Goal: Task Accomplishment & Management: Use online tool/utility

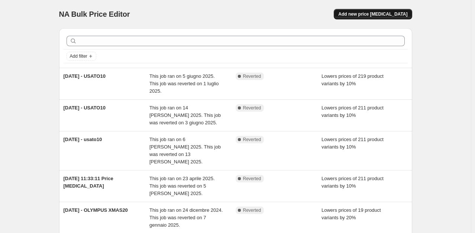
click at [370, 13] on span "Add new price [MEDICAL_DATA]" at bounding box center [372, 14] width 69 height 6
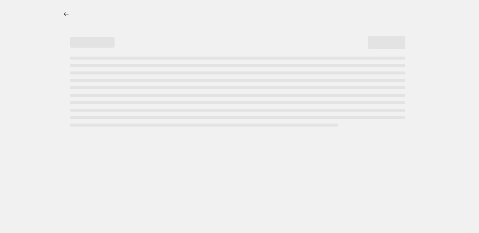
select select "percentage"
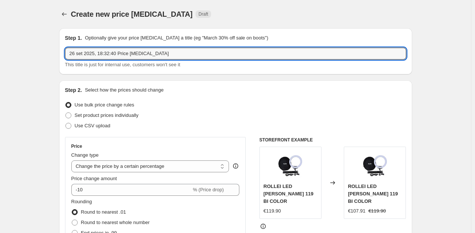
drag, startPoint x: 163, startPoint y: 55, endPoint x: 47, endPoint y: 57, distance: 116.3
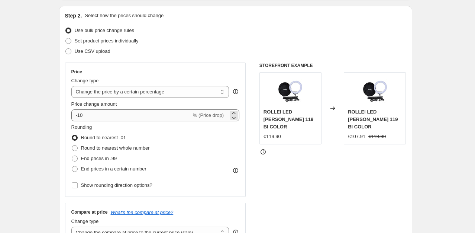
type input "[DATE] - NovitàRM15"
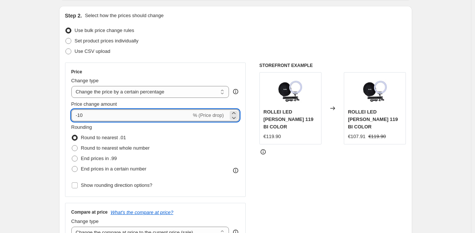
click at [87, 114] on input "-10" at bounding box center [131, 115] width 120 height 12
type input "-26"
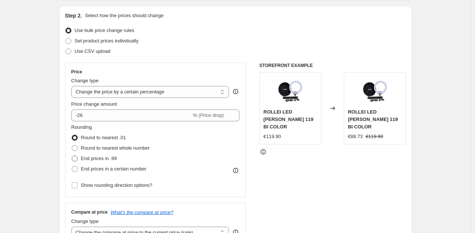
click at [97, 158] on span "End prices in .99" at bounding box center [99, 158] width 36 height 6
click at [72, 156] on input "End prices in .99" at bounding box center [72, 155] width 0 height 0
radio input "true"
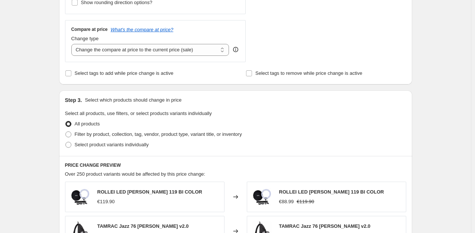
scroll to position [262, 0]
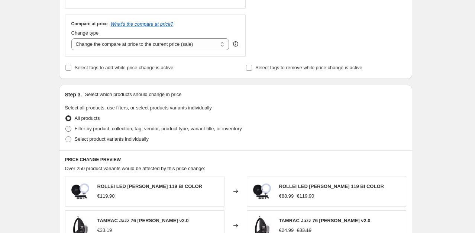
click at [111, 131] on span "Filter by product, collection, tag, vendor, product type, variant title, or inv…" at bounding box center [158, 129] width 167 height 6
click at [66, 126] on input "Filter by product, collection, tag, vendor, product type, variant title, or inv…" at bounding box center [65, 126] width 0 height 0
radio input "true"
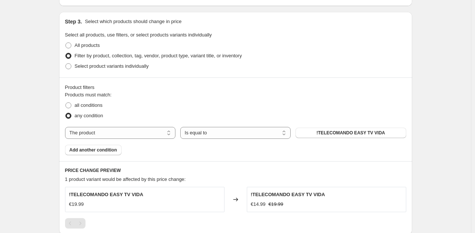
scroll to position [336, 0]
click at [103, 131] on select "The product The product's collection The product's tag The product's vendor The…" at bounding box center [120, 132] width 110 height 12
select select "tag"
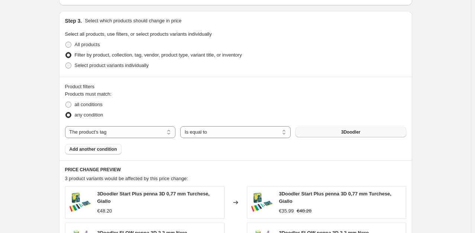
click at [322, 133] on button "3Doodler" at bounding box center [350, 132] width 110 height 10
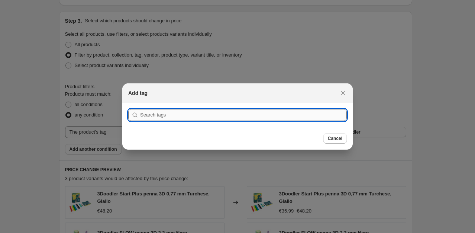
click at [238, 117] on input ":r2f:" at bounding box center [243, 115] width 207 height 12
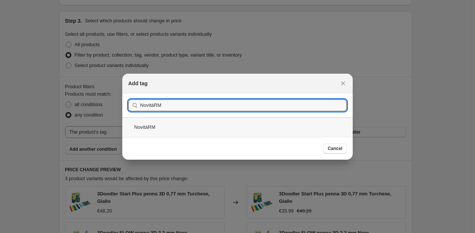
type input "NovitàRM"
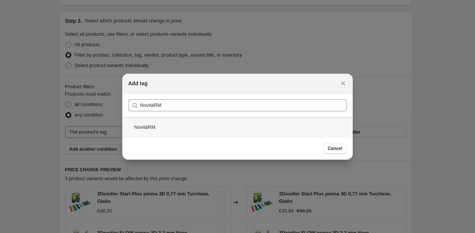
click at [172, 127] on div "NovitàRM" at bounding box center [237, 127] width 230 height 20
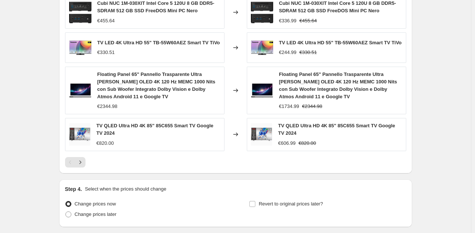
scroll to position [617, 0]
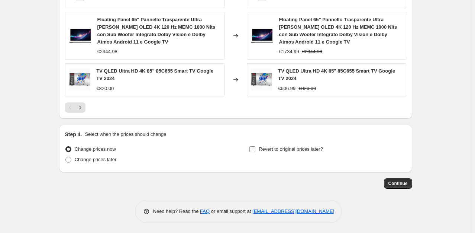
click at [255, 149] on input "Revert to original prices later?" at bounding box center [252, 149] width 6 height 6
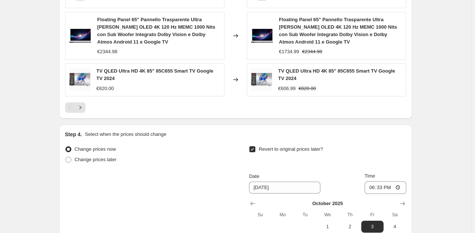
click at [255, 149] on input "Revert to original prices later?" at bounding box center [252, 149] width 6 height 6
checkbox input "false"
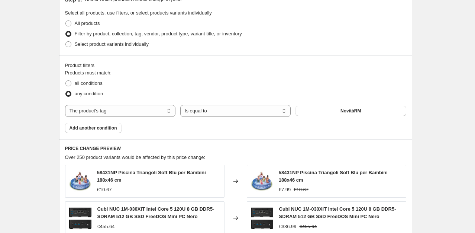
scroll to position [370, 0]
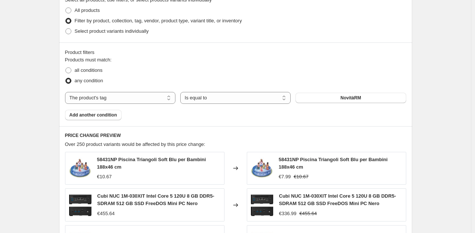
drag, startPoint x: 222, startPoint y: 140, endPoint x: 450, endPoint y: 110, distance: 229.7
click at [450, 110] on div "Create new price [MEDICAL_DATA]. This page is ready Create new price [MEDICAL_D…" at bounding box center [235, 55] width 471 height 851
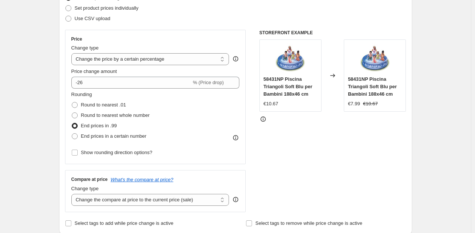
scroll to position [97, 0]
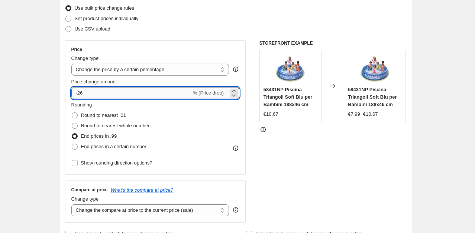
click at [160, 90] on input "-26" at bounding box center [131, 93] width 120 height 12
type input "-2"
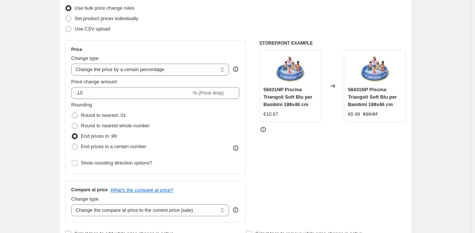
click at [285, 169] on div "STOREFRONT EXAMPLE 58431NP Piscina Triangoli Soft Blu per Bambini 188x46 cm €10…" at bounding box center [332, 131] width 147 height 182
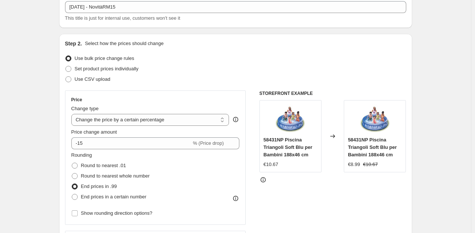
scroll to position [36, 0]
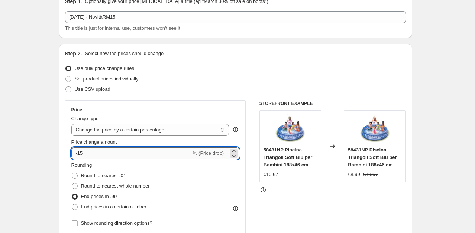
click at [119, 150] on input "-15" at bounding box center [131, 153] width 120 height 12
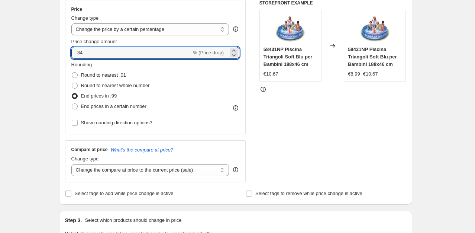
scroll to position [137, 0]
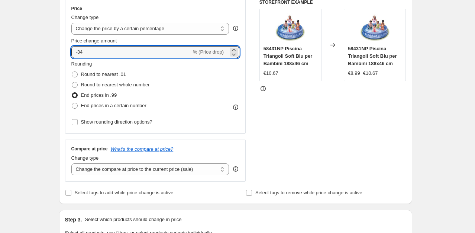
type input "-3"
type input "-15"
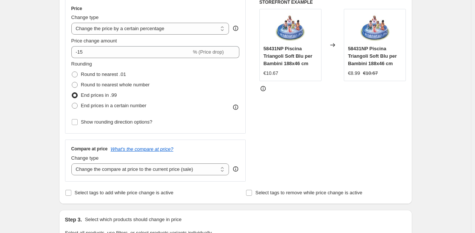
click at [101, 97] on span "End prices in .99" at bounding box center [99, 95] width 36 height 6
click at [72, 93] on input "End prices in .99" at bounding box center [72, 92] width 0 height 0
click at [167, 27] on select "Change the price to a certain amount Change the price by a certain amount Chang…" at bounding box center [150, 29] width 158 height 12
click at [73, 23] on select "Change the price to a certain amount Change the price by a certain amount Chang…" at bounding box center [150, 29] width 158 height 12
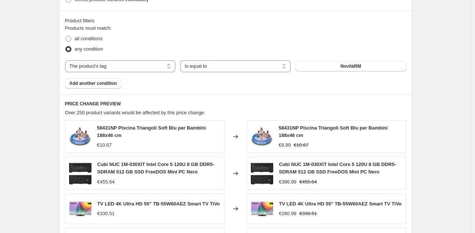
scroll to position [403, 0]
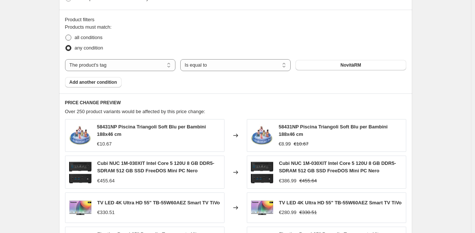
click at [98, 37] on span "all conditions" at bounding box center [89, 38] width 28 height 6
click at [66, 35] on input "all conditions" at bounding box center [65, 35] width 0 height 0
radio input "true"
click at [90, 52] on label "any condition" at bounding box center [84, 48] width 38 height 10
click at [66, 45] on input "any condition" at bounding box center [65, 45] width 0 height 0
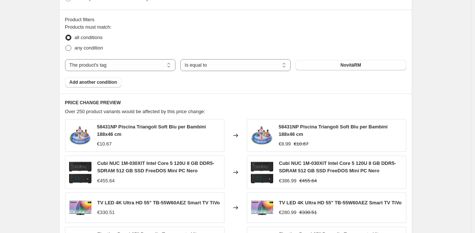
radio input "true"
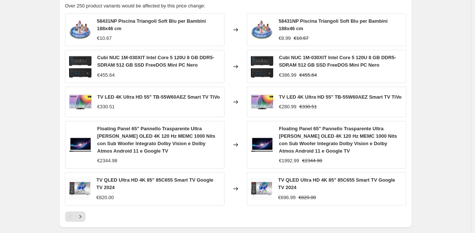
scroll to position [617, 0]
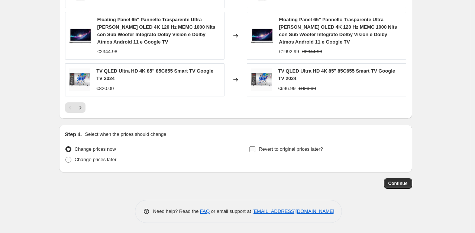
click at [291, 147] on span "Revert to original prices later?" at bounding box center [291, 149] width 64 height 6
click at [255, 147] on input "Revert to original prices later?" at bounding box center [252, 149] width 6 height 6
checkbox input "true"
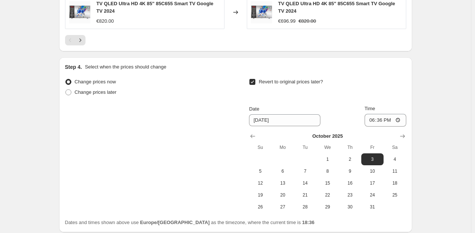
scroll to position [686, 0]
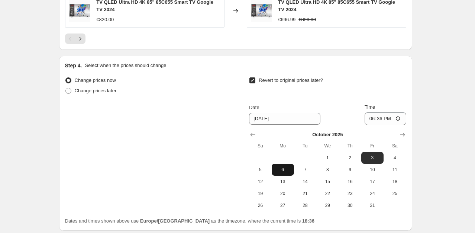
click at [285, 172] on button "6" at bounding box center [283, 169] width 22 height 12
type input "[DATE]"
click at [385, 115] on input "18:36" at bounding box center [385, 118] width 42 height 13
type input "11:00"
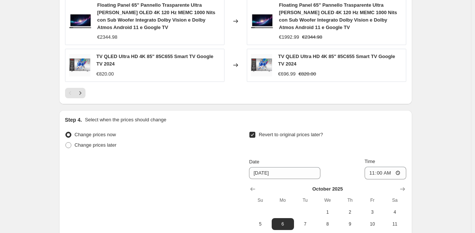
scroll to position [698, 0]
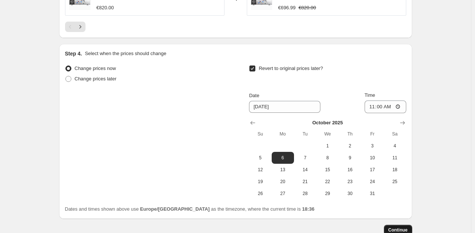
click at [403, 228] on span "Continue" at bounding box center [397, 230] width 19 height 6
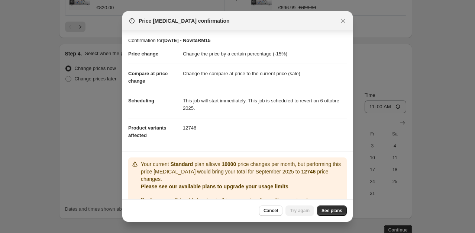
scroll to position [20, 0]
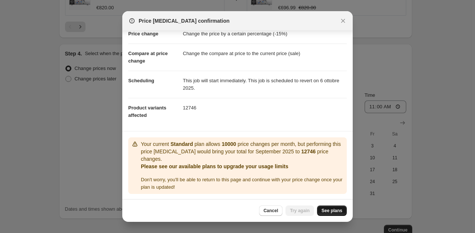
click at [325, 212] on span "See plans" at bounding box center [331, 210] width 21 height 6
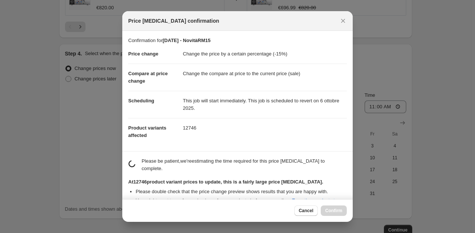
scroll to position [84, 0]
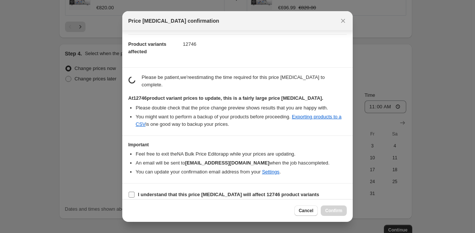
click at [249, 191] on b "I understand that this price [MEDICAL_DATA] will affect 12746 product variants" at bounding box center [228, 194] width 181 height 6
click at [134, 191] on input "I understand that this price [MEDICAL_DATA] will affect 12746 product variants" at bounding box center [132, 194] width 6 height 6
checkbox input "true"
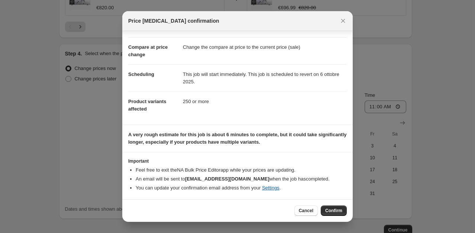
scroll to position [26, 0]
click at [328, 210] on span "Confirm" at bounding box center [333, 210] width 17 height 6
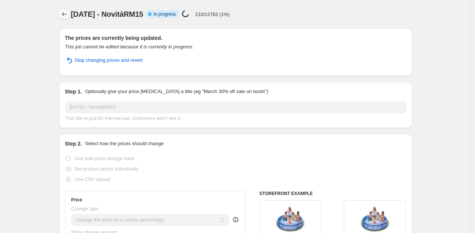
click at [68, 13] on icon "Price change jobs" at bounding box center [64, 13] width 7 height 7
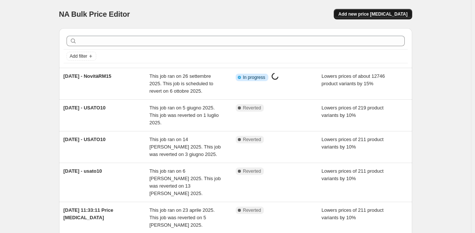
click at [374, 16] on span "Add new price [MEDICAL_DATA]" at bounding box center [372, 14] width 69 height 6
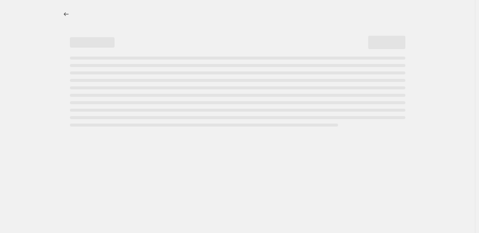
select select "percentage"
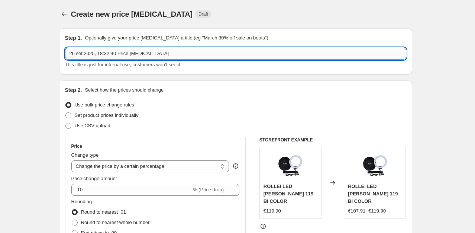
click at [160, 55] on input "26 set 2025, 18:32:40 Price [MEDICAL_DATA]" at bounding box center [235, 54] width 341 height 12
drag, startPoint x: 149, startPoint y: 52, endPoint x: 47, endPoint y: 63, distance: 102.7
type input "b"
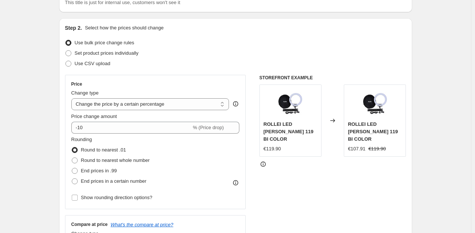
scroll to position [62, 0]
type input "[DATE] - YUKATEL10"
click at [77, 170] on span at bounding box center [75, 170] width 6 height 6
click at [72, 168] on input "End prices in .99" at bounding box center [72, 167] width 0 height 0
radio input "true"
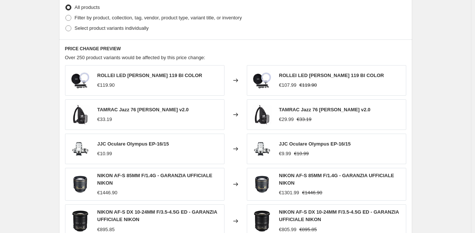
scroll to position [373, 0]
click at [101, 18] on span "Filter by product, collection, tag, vendor, product type, variant title, or inv…" at bounding box center [158, 18] width 167 height 6
click at [66, 16] on input "Filter by product, collection, tag, vendor, product type, variant title, or inv…" at bounding box center [65, 15] width 0 height 0
radio input "true"
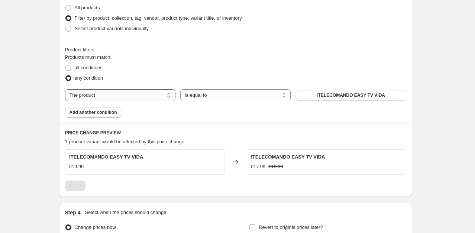
click at [107, 95] on select "The product The product's collection The product's tag The product's vendor The…" at bounding box center [120, 95] width 110 height 12
select select "collection"
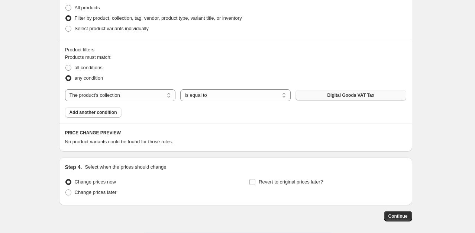
click at [349, 94] on span "Digital Goods VAT Tax" at bounding box center [350, 95] width 47 height 6
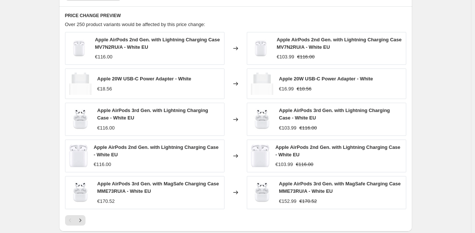
scroll to position [602, 0]
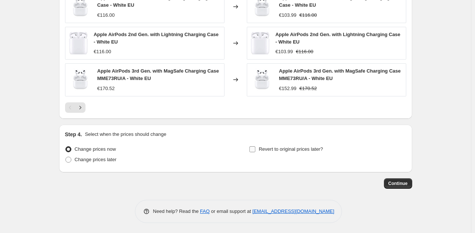
click at [277, 146] on span "Revert to original prices later?" at bounding box center [291, 149] width 64 height 6
click at [255, 146] on input "Revert to original prices later?" at bounding box center [252, 149] width 6 height 6
checkbox input "true"
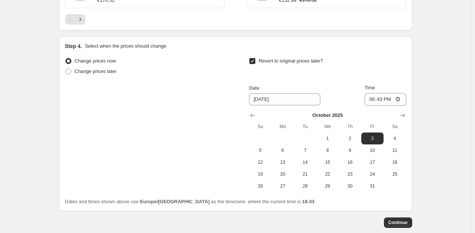
scroll to position [691, 0]
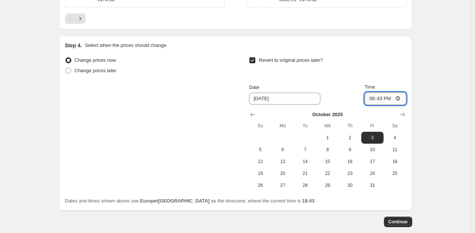
click at [383, 99] on input "18:43" at bounding box center [385, 98] width 42 height 13
type input "16:30"
click at [401, 220] on span "Continue" at bounding box center [397, 221] width 19 height 6
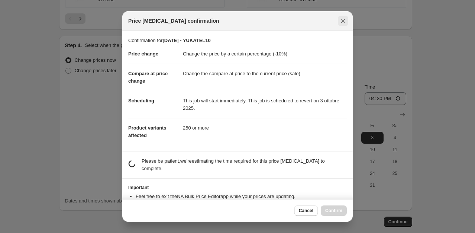
click at [343, 20] on icon "Close" at bounding box center [343, 21] width 4 height 4
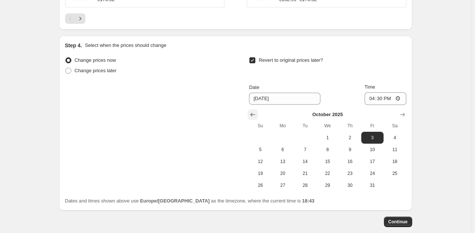
click at [256, 111] on icon "Show previous month, September 2025" at bounding box center [252, 114] width 7 height 7
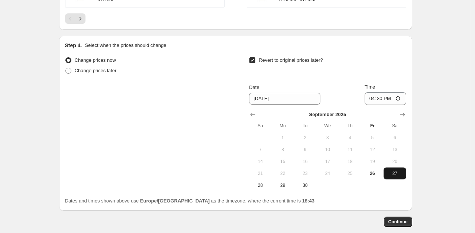
click at [391, 175] on span "27" at bounding box center [394, 173] width 16 height 6
type input "[DATE]"
click at [401, 221] on span "Continue" at bounding box center [397, 221] width 19 height 6
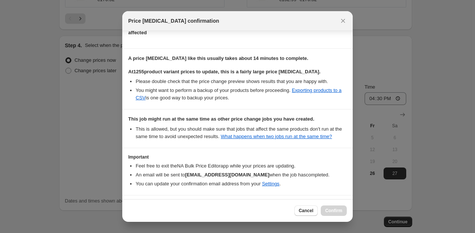
scroll to position [128, 0]
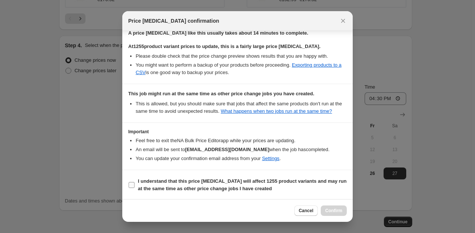
click at [181, 178] on b "I understand that this price [MEDICAL_DATA] will affect 1255 product variants a…" at bounding box center [242, 184] width 209 height 13
click at [134, 182] on input "I understand that this price [MEDICAL_DATA] will affect 1255 product variants a…" at bounding box center [132, 185] width 6 height 6
checkbox input "true"
click at [336, 210] on span "Confirm" at bounding box center [333, 210] width 17 height 6
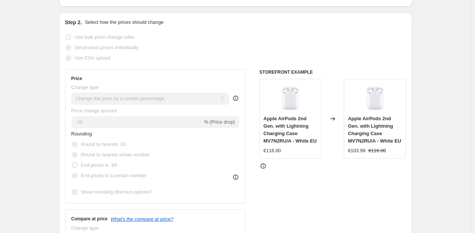
scroll to position [140, 0]
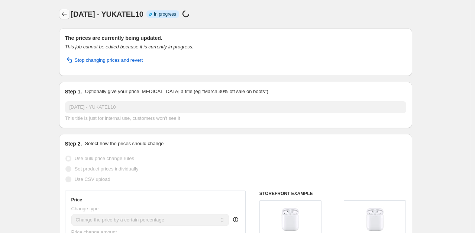
click at [68, 10] on icon "Price change jobs" at bounding box center [64, 13] width 7 height 7
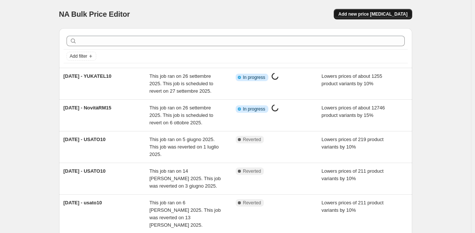
click at [385, 12] on span "Add new price [MEDICAL_DATA]" at bounding box center [372, 14] width 69 height 6
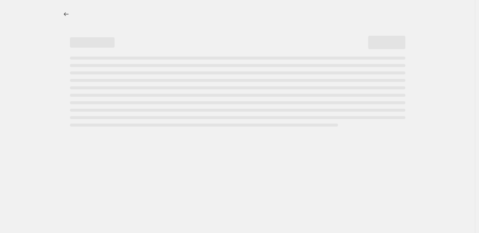
select select "percentage"
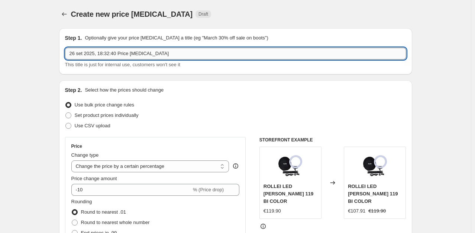
click at [126, 55] on input "26 set 2025, 18:32:40 Price [MEDICAL_DATA]" at bounding box center [235, 54] width 341 height 12
type input "[DATE] - YUKATEL10"
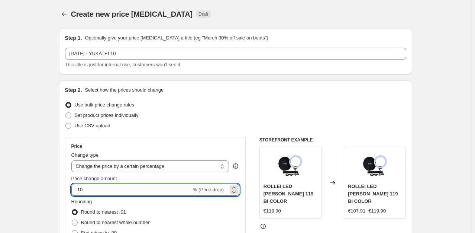
click at [93, 190] on input "-10" at bounding box center [131, 190] width 120 height 12
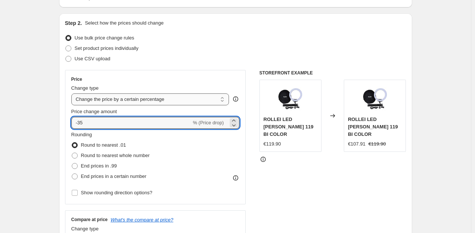
scroll to position [70, 0]
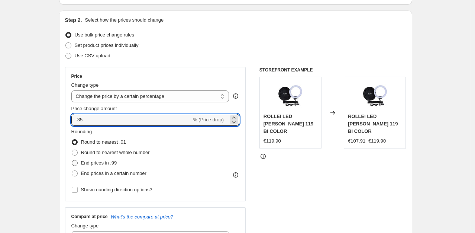
type input "-35"
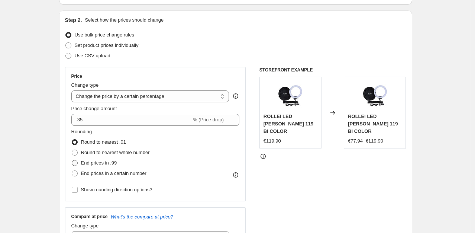
click at [111, 161] on span "End prices in .99" at bounding box center [99, 163] width 36 height 6
click at [72, 160] on input "End prices in .99" at bounding box center [72, 160] width 0 height 0
radio input "true"
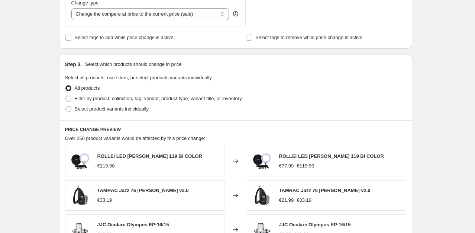
scroll to position [293, 0]
click at [147, 96] on span "Filter by product, collection, tag, vendor, product type, variant title, or inv…" at bounding box center [158, 98] width 167 height 6
click at [66, 95] on input "Filter by product, collection, tag, vendor, product type, variant title, or inv…" at bounding box center [65, 95] width 0 height 0
radio input "true"
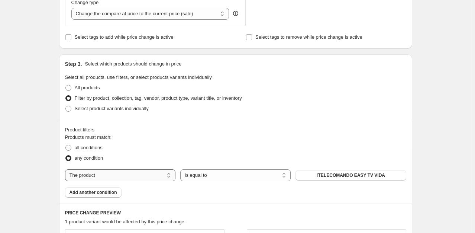
click at [142, 176] on select "The product The product's collection The product's tag The product's vendor The…" at bounding box center [120, 175] width 110 height 12
select select "collection"
click at [343, 174] on span "Digital Goods VAT Tax" at bounding box center [350, 175] width 47 height 6
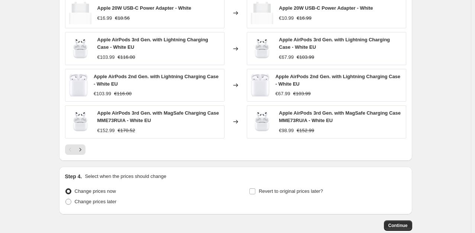
scroll to position [602, 0]
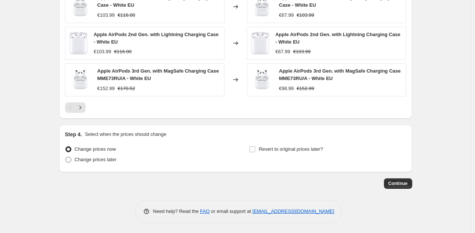
click at [117, 161] on span "Change prices later" at bounding box center [96, 159] width 42 height 6
click at [66, 157] on input "Change prices later" at bounding box center [65, 156] width 0 height 0
radio input "true"
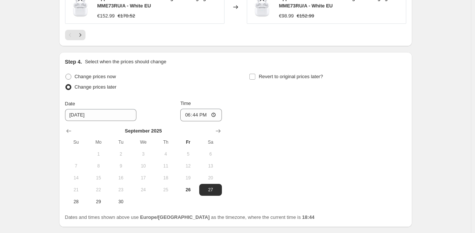
scroll to position [677, 0]
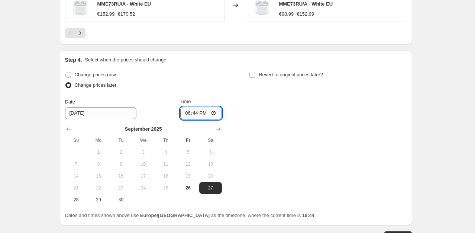
click at [198, 110] on input "18:44" at bounding box center [201, 113] width 42 height 13
type input "17:40"
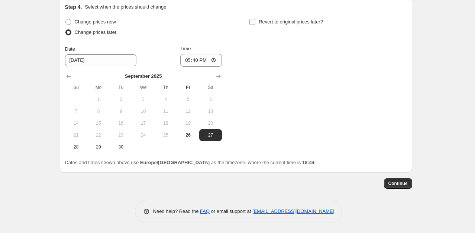
click at [253, 22] on input "Revert to original prices later?" at bounding box center [252, 22] width 6 height 6
checkbox input "true"
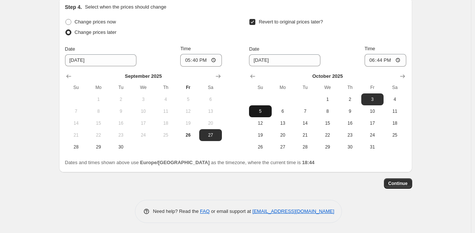
click at [260, 114] on button "5" at bounding box center [260, 111] width 22 height 12
type input "[DATE]"
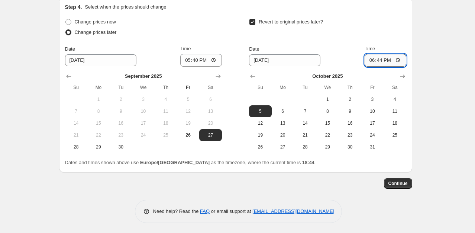
click at [384, 56] on input "18:44" at bounding box center [385, 60] width 42 height 13
type input "16:04"
type input "16:30"
click at [399, 180] on span "Continue" at bounding box center [397, 183] width 19 height 6
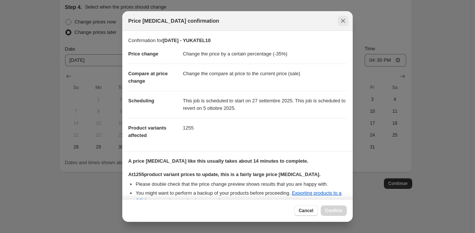
click at [345, 20] on icon "Close" at bounding box center [342, 20] width 7 height 7
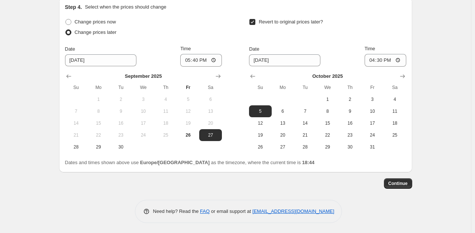
click at [254, 81] on th "Su" at bounding box center [260, 87] width 22 height 12
click at [254, 77] on icon "Show previous month, September 2025" at bounding box center [252, 76] width 5 height 4
click at [260, 146] on span "28" at bounding box center [260, 147] width 16 height 6
type input "[DATE]"
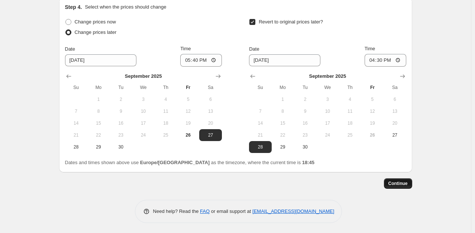
click at [402, 185] on span "Continue" at bounding box center [397, 183] width 19 height 6
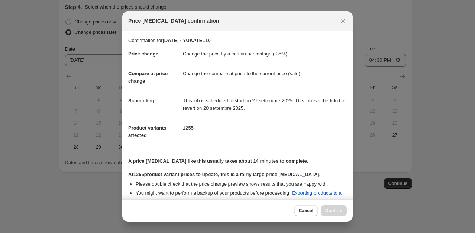
scroll to position [73, 0]
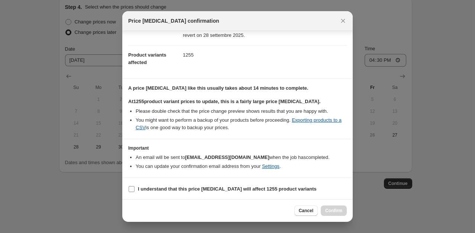
click at [207, 187] on b "I understand that this price [MEDICAL_DATA] will affect 1255 product variants" at bounding box center [227, 189] width 179 height 6
click at [134, 187] on input "I understand that this price [MEDICAL_DATA] will affect 1255 product variants" at bounding box center [132, 189] width 6 height 6
checkbox input "true"
click at [327, 210] on span "Confirm" at bounding box center [333, 210] width 17 height 6
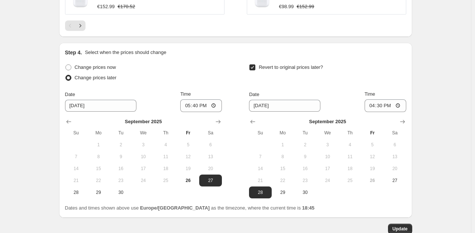
scroll to position [775, 0]
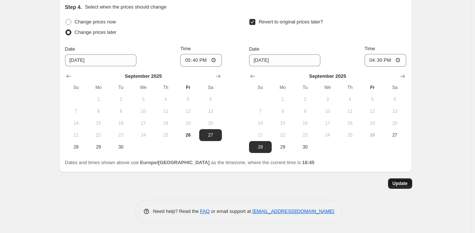
click at [407, 184] on span "Update" at bounding box center [399, 183] width 15 height 6
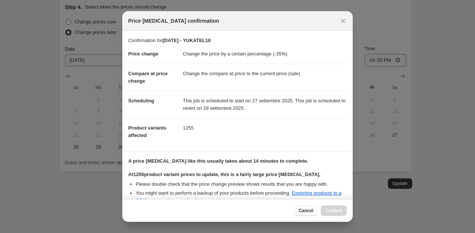
scroll to position [73, 0]
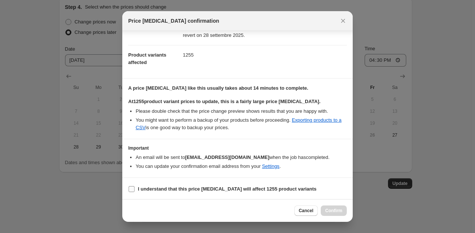
click at [250, 189] on b "I understand that this price [MEDICAL_DATA] will affect 1255 product variants" at bounding box center [227, 189] width 179 height 6
click at [134, 189] on input "I understand that this price [MEDICAL_DATA] will affect 1255 product variants" at bounding box center [132, 189] width 6 height 6
checkbox input "true"
click at [335, 209] on span "Confirm" at bounding box center [333, 210] width 17 height 6
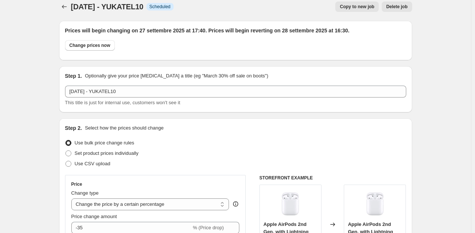
scroll to position [0, 0]
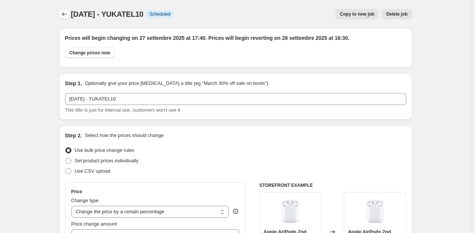
click at [68, 12] on icon "Price change jobs" at bounding box center [64, 13] width 7 height 7
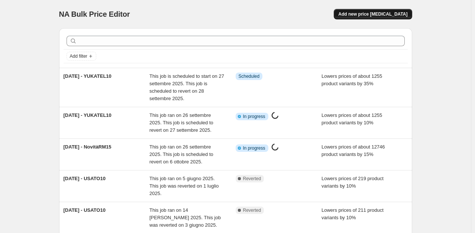
drag, startPoint x: 378, startPoint y: 22, endPoint x: 373, endPoint y: 15, distance: 8.7
click at [373, 15] on div "NA Bulk Price Editor. This page is ready NA Bulk Price Editor Add new price [ME…" at bounding box center [235, 14] width 353 height 28
click at [373, 15] on span "Add new price [MEDICAL_DATA]" at bounding box center [372, 14] width 69 height 6
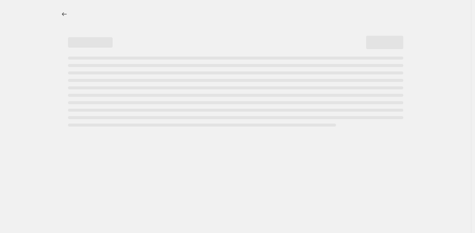
select select "percentage"
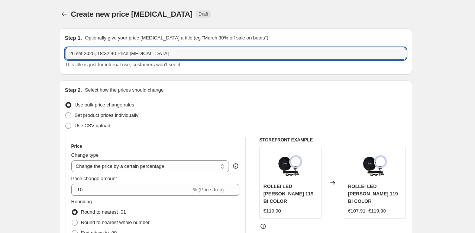
drag, startPoint x: 159, startPoint y: 55, endPoint x: 43, endPoint y: 83, distance: 119.2
type input "[DATE] - YUKATEL10"
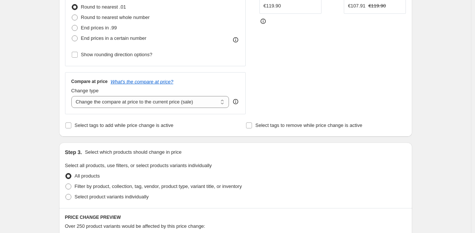
scroll to position [205, 0]
click at [113, 29] on span "End prices in .99" at bounding box center [99, 28] width 36 height 6
click at [72, 25] on input "End prices in .99" at bounding box center [72, 25] width 0 height 0
radio input "true"
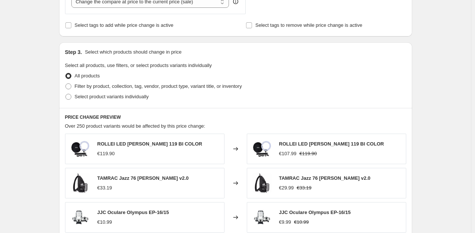
scroll to position [306, 0]
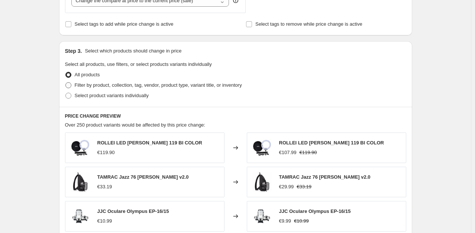
click at [116, 86] on span "Filter by product, collection, tag, vendor, product type, variant title, or inv…" at bounding box center [158, 85] width 167 height 6
click at [66, 82] on input "Filter by product, collection, tag, vendor, product type, variant title, or inv…" at bounding box center [65, 82] width 0 height 0
radio input "true"
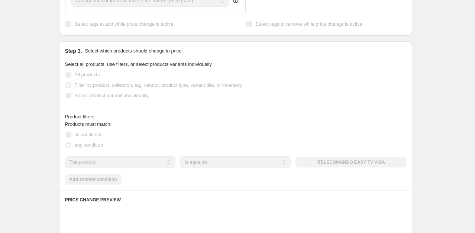
scroll to position [377, 0]
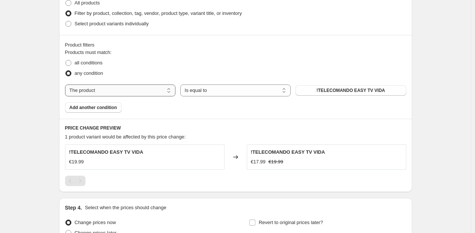
click at [124, 89] on select "The product The product's collection The product's tag The product's vendor The…" at bounding box center [120, 90] width 110 height 12
select select "collection"
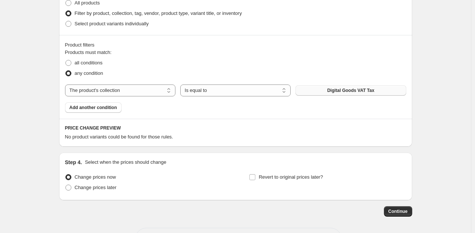
click at [324, 94] on button "Digital Goods VAT Tax" at bounding box center [350, 90] width 110 height 10
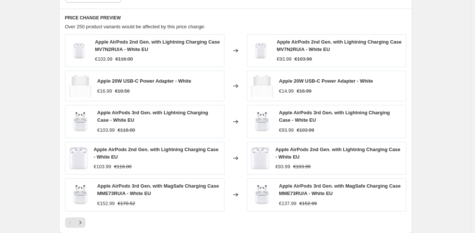
scroll to position [602, 0]
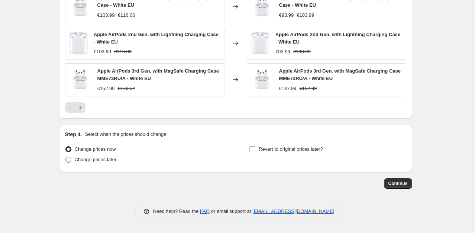
click at [91, 161] on span "Change prices later" at bounding box center [96, 159] width 42 height 6
click at [66, 157] on input "Change prices later" at bounding box center [65, 156] width 0 height 0
radio input "true"
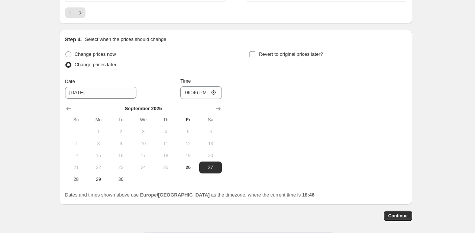
scroll to position [698, 0]
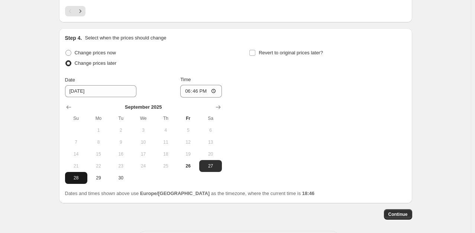
click at [73, 173] on button "28" at bounding box center [76, 178] width 22 height 12
type input "[DATE]"
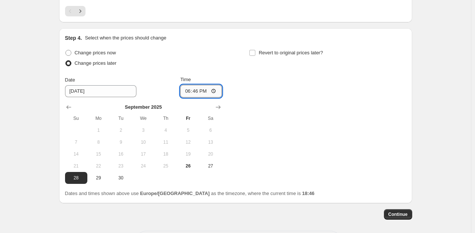
click at [201, 93] on input "18:46" at bounding box center [201, 91] width 42 height 13
type input "17:30"
click at [253, 52] on input "Revert to original prices later?" at bounding box center [252, 53] width 6 height 6
checkbox input "true"
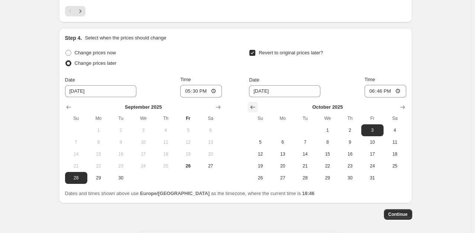
click at [256, 105] on icon "Show previous month, September 2025" at bounding box center [252, 106] width 7 height 7
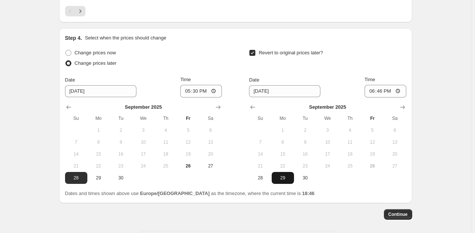
click at [285, 179] on span "29" at bounding box center [283, 178] width 16 height 6
type input "[DATE]"
click at [383, 87] on input "18:46" at bounding box center [385, 91] width 42 height 13
type input "11:00"
click at [401, 215] on span "Continue" at bounding box center [397, 214] width 19 height 6
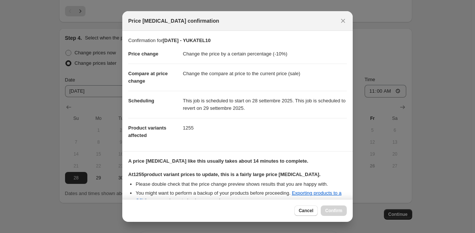
scroll to position [119, 0]
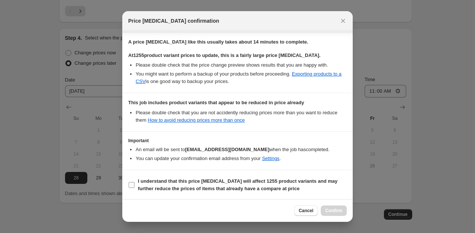
click at [253, 179] on b "I understand that this price [MEDICAL_DATA] will affect 1255 product variants a…" at bounding box center [238, 184] width 200 height 13
click at [134, 182] on input "I understand that this price [MEDICAL_DATA] will affect 1255 product variants a…" at bounding box center [132, 185] width 6 height 6
checkbox input "true"
click at [328, 212] on span "Confirm" at bounding box center [333, 210] width 17 height 6
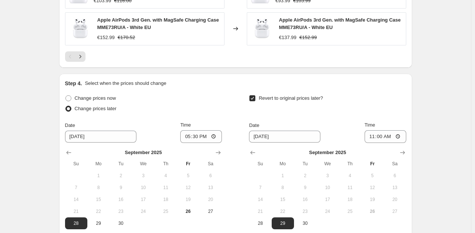
scroll to position [775, 0]
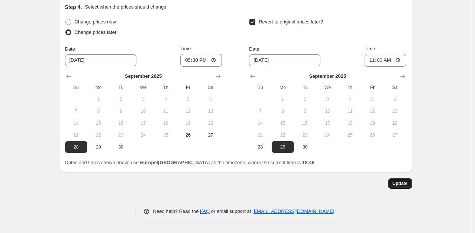
click at [404, 187] on button "Update" at bounding box center [400, 183] width 24 height 10
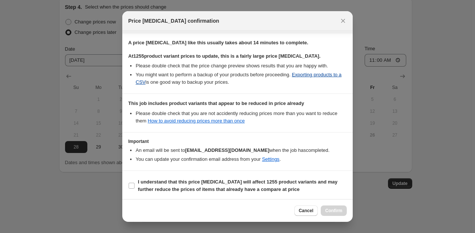
scroll to position [119, 0]
click at [233, 191] on b "I understand that this price [MEDICAL_DATA] will affect 1255 product variants a…" at bounding box center [238, 184] width 200 height 13
click at [134, 188] on input "I understand that this price [MEDICAL_DATA] will affect 1255 product variants a…" at bounding box center [132, 185] width 6 height 6
checkbox input "true"
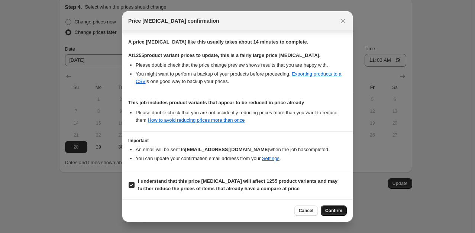
click at [330, 210] on span "Confirm" at bounding box center [333, 210] width 17 height 6
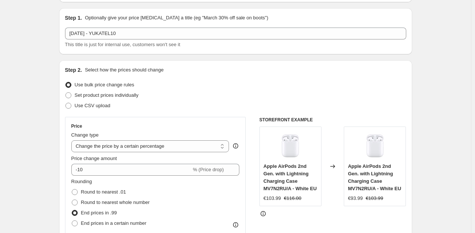
scroll to position [39, 0]
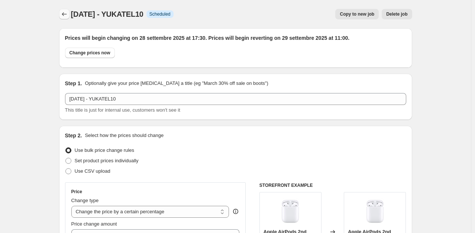
click at [68, 13] on icon "Price change jobs" at bounding box center [64, 13] width 7 height 7
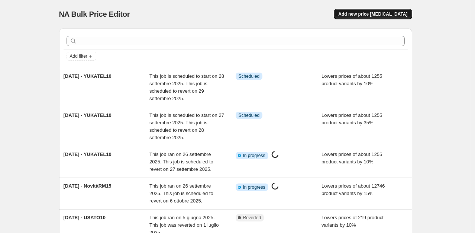
click at [377, 16] on span "Add new price [MEDICAL_DATA]" at bounding box center [372, 14] width 69 height 6
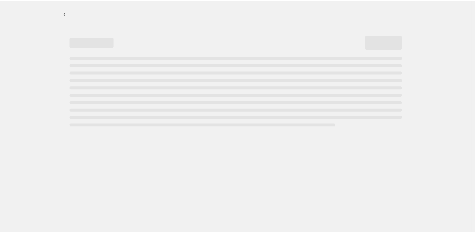
select select "percentage"
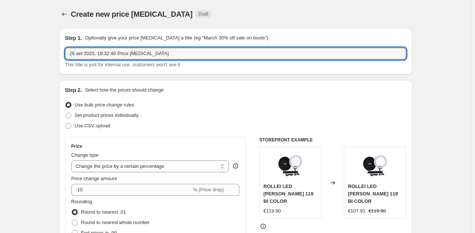
drag, startPoint x: 159, startPoint y: 56, endPoint x: 58, endPoint y: 64, distance: 102.1
click at [78, 59] on input "26 set 2025, 18:32:40 Price [MEDICAL_DATA]" at bounding box center [235, 54] width 341 height 12
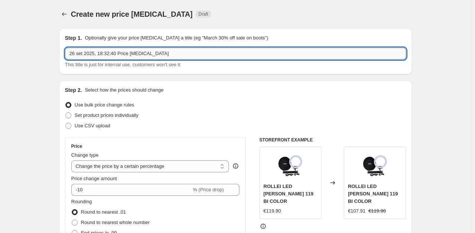
click at [78, 59] on input "26 set 2025, 18:32:40 Price [MEDICAL_DATA]" at bounding box center [235, 54] width 341 height 12
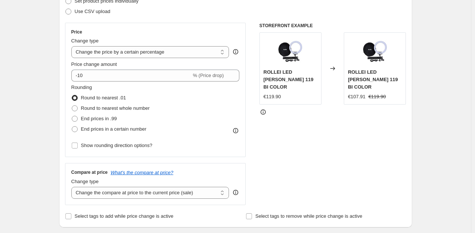
scroll to position [116, 0]
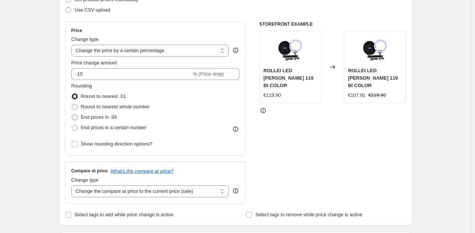
type input "[DATE] - MANOLYA10"
click at [111, 114] on span "End prices in .99" at bounding box center [99, 117] width 36 height 6
click at [72, 114] on input "End prices in .99" at bounding box center [72, 114] width 0 height 0
radio input "true"
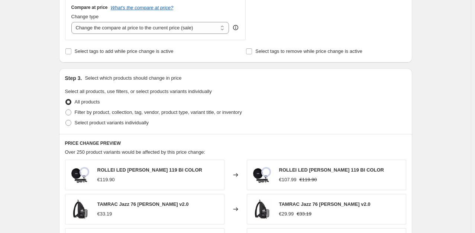
scroll to position [279, 0]
click at [169, 112] on span "Filter by product, collection, tag, vendor, product type, variant title, or inv…" at bounding box center [158, 112] width 167 height 6
click at [66, 109] on input "Filter by product, collection, tag, vendor, product type, variant title, or inv…" at bounding box center [65, 109] width 0 height 0
radio input "true"
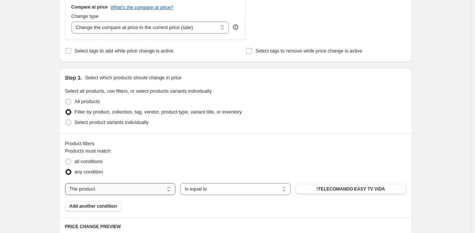
click at [132, 189] on select "The product The product's collection The product's tag The product's vendor The…" at bounding box center [120, 189] width 110 height 12
select select "collection"
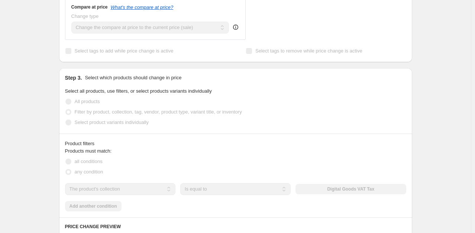
click at [334, 185] on div "The product The product's collection The product's tag The product's vendor The…" at bounding box center [235, 189] width 341 height 12
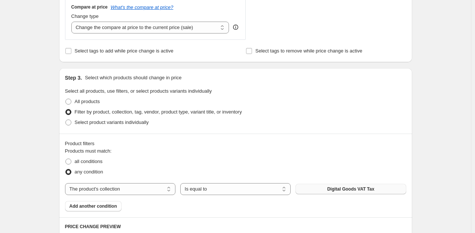
click at [321, 190] on button "Digital Goods VAT Tax" at bounding box center [350, 189] width 110 height 10
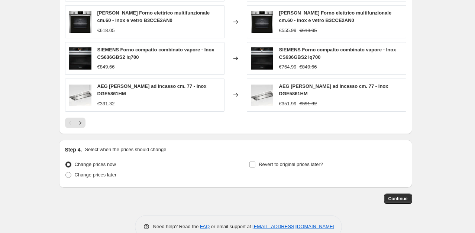
scroll to position [593, 0]
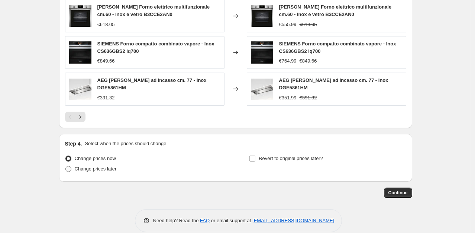
click at [111, 169] on span "Change prices later" at bounding box center [96, 168] width 42 height 7
click at [66, 166] on input "Change prices later" at bounding box center [65, 166] width 0 height 0
radio input "true"
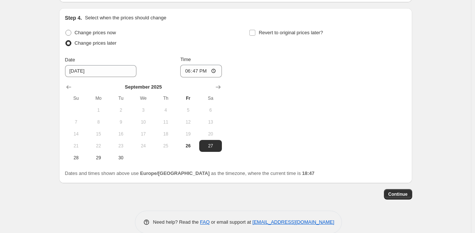
scroll to position [721, 0]
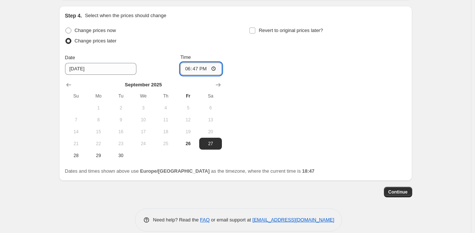
click at [196, 65] on input "18:47" at bounding box center [201, 68] width 42 height 13
type input "17:30"
click at [199, 66] on input "17:30" at bounding box center [201, 68] width 42 height 13
click at [111, 31] on label "Change prices now" at bounding box center [90, 30] width 51 height 10
click at [66, 28] on input "Change prices now" at bounding box center [65, 27] width 0 height 0
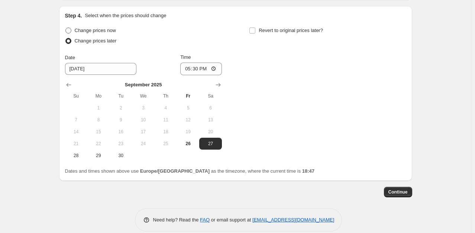
radio input "true"
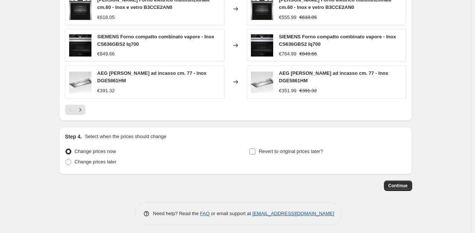
click at [266, 151] on span "Revert to original prices later?" at bounding box center [291, 150] width 64 height 7
click at [255, 151] on input "Revert to original prices later?" at bounding box center [252, 151] width 6 height 6
checkbox input "true"
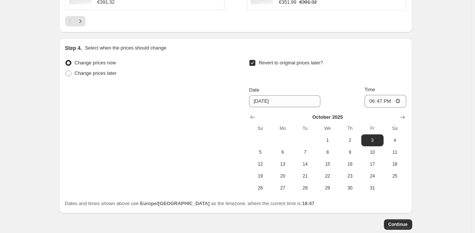
scroll to position [705, 0]
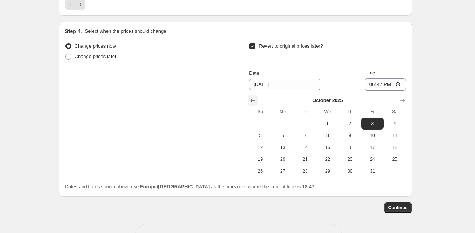
click at [253, 97] on icon "Show previous month, September 2025" at bounding box center [252, 100] width 7 height 7
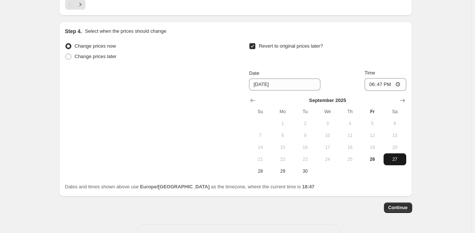
click at [391, 158] on span "27" at bounding box center [394, 159] width 16 height 6
type input "[DATE]"
click at [380, 82] on input "18:47" at bounding box center [385, 84] width 42 height 13
type input "17:30"
click at [398, 204] on span "Continue" at bounding box center [397, 207] width 19 height 6
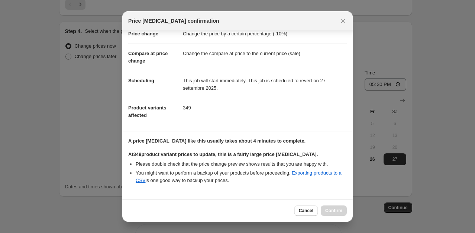
scroll to position [128, 0]
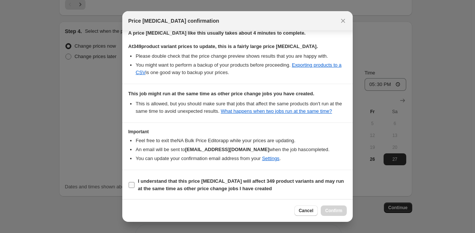
click at [132, 184] on input "I understand that this price [MEDICAL_DATA] will affect 349 product variants an…" at bounding box center [132, 185] width 6 height 6
checkbox input "true"
click at [336, 212] on span "Confirm" at bounding box center [333, 210] width 17 height 6
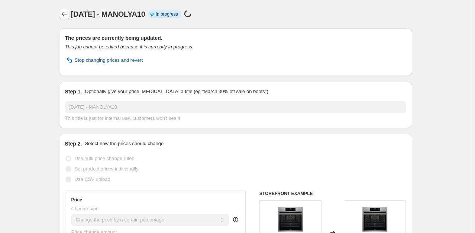
click at [67, 16] on icon "Price change jobs" at bounding box center [64, 13] width 7 height 7
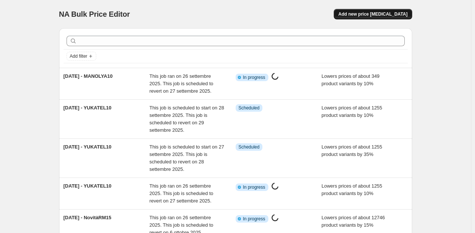
click at [366, 9] on button "Add new price [MEDICAL_DATA]" at bounding box center [373, 14] width 78 height 10
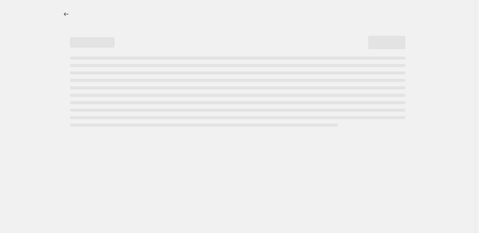
select select "percentage"
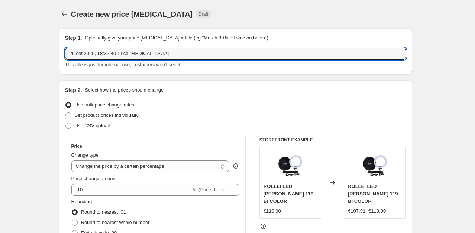
drag, startPoint x: 169, startPoint y: 52, endPoint x: 54, endPoint y: 58, distance: 116.1
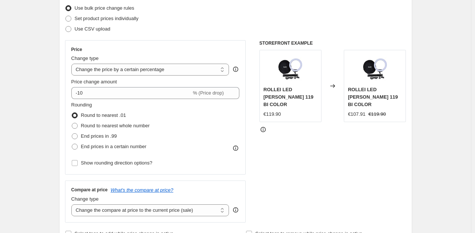
scroll to position [98, 0]
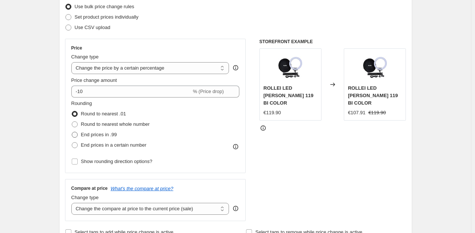
type input "[DATE] - MANOLYA10"
click at [96, 136] on span "End prices in .99" at bounding box center [99, 135] width 36 height 6
click at [72, 132] on input "End prices in .99" at bounding box center [72, 132] width 0 height 0
radio input "true"
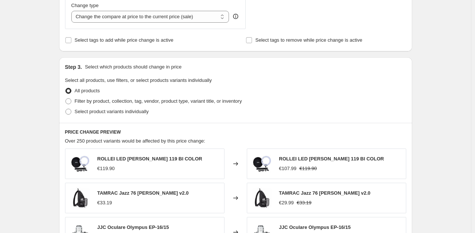
scroll to position [290, 0]
click at [142, 100] on span "Filter by product, collection, tag, vendor, product type, variant title, or inv…" at bounding box center [158, 101] width 167 height 6
click at [66, 98] on input "Filter by product, collection, tag, vendor, product type, variant title, or inv…" at bounding box center [65, 98] width 0 height 0
radio input "true"
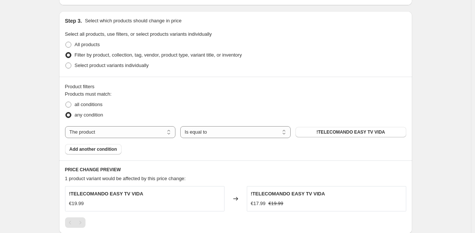
scroll to position [337, 0]
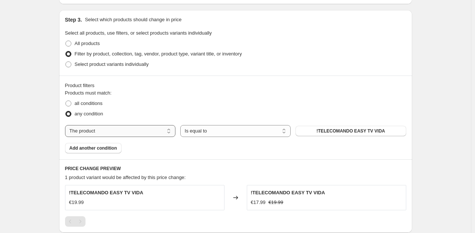
click at [168, 127] on select "The product The product's collection The product's tag The product's vendor The…" at bounding box center [120, 131] width 110 height 12
select select "collection"
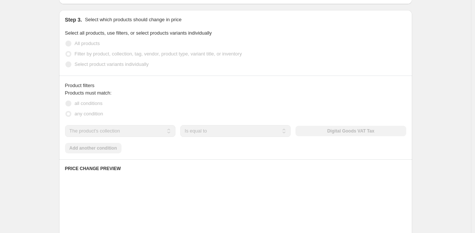
click at [125, 148] on div "Products must match: all conditions any condition The product The product's col…" at bounding box center [235, 121] width 341 height 64
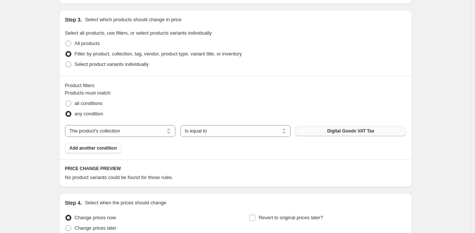
click at [367, 130] on span "Digital Goods VAT Tax" at bounding box center [350, 131] width 47 height 6
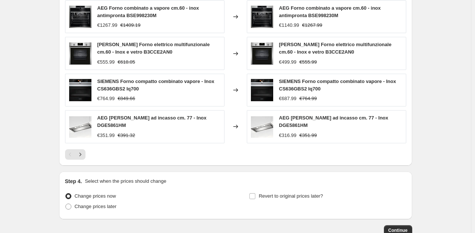
scroll to position [600, 0]
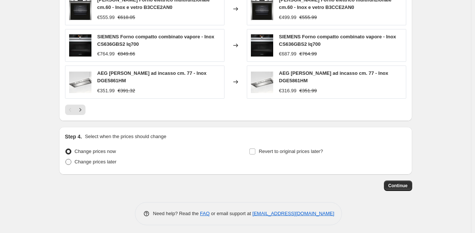
click at [111, 160] on span "Change prices later" at bounding box center [96, 162] width 42 height 6
click at [66, 159] on input "Change prices later" at bounding box center [65, 159] width 0 height 0
radio input "true"
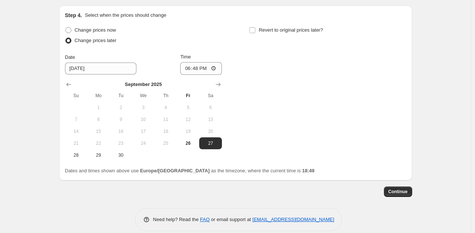
scroll to position [724, 0]
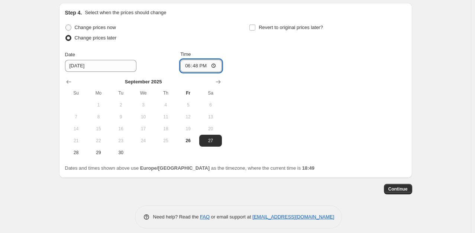
click at [199, 61] on input "18:48" at bounding box center [201, 65] width 42 height 13
type input "18:00"
click at [266, 25] on span "Revert to original prices later?" at bounding box center [291, 28] width 64 height 6
click at [255, 25] on input "Revert to original prices later?" at bounding box center [252, 28] width 6 height 6
checkbox input "true"
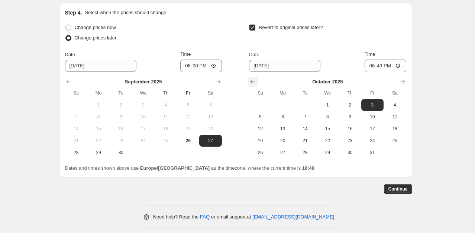
click at [256, 78] on icon "Show previous month, September 2025" at bounding box center [252, 81] width 7 height 7
click at [404, 80] on icon "Show next month, October 2025" at bounding box center [402, 81] width 7 height 7
click at [256, 78] on icon "Show previous month, September 2025" at bounding box center [252, 81] width 7 height 7
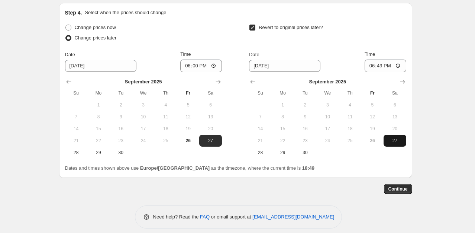
click at [401, 137] on span "27" at bounding box center [394, 140] width 16 height 6
type input "[DATE]"
click at [383, 65] on input "18:49" at bounding box center [385, 65] width 42 height 13
type input "17:40"
type input "17:30"
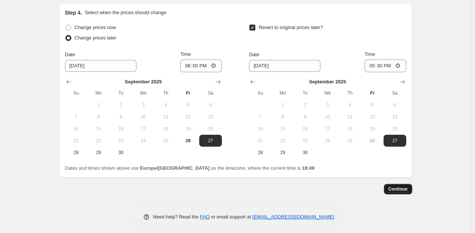
click at [399, 186] on span "Continue" at bounding box center [397, 189] width 19 height 6
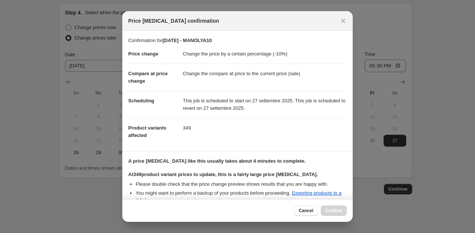
scroll to position [119, 0]
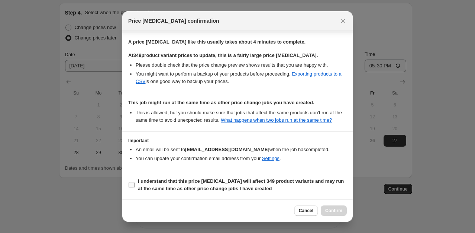
click at [131, 186] on input "I understand that this price [MEDICAL_DATA] will affect 349 product variants an…" at bounding box center [132, 185] width 6 height 6
checkbox input "true"
click at [331, 210] on span "Confirm" at bounding box center [333, 210] width 17 height 6
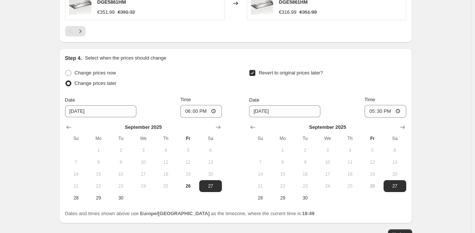
scroll to position [772, 0]
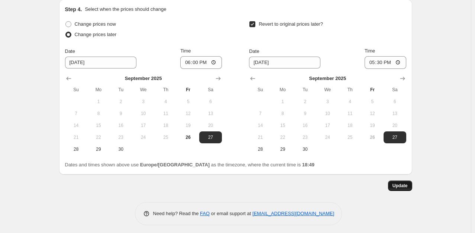
click at [397, 183] on span "Update" at bounding box center [399, 185] width 15 height 6
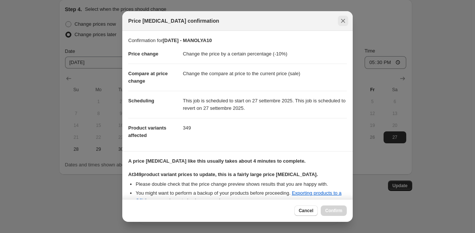
click at [346, 19] on icon "Close" at bounding box center [342, 20] width 7 height 7
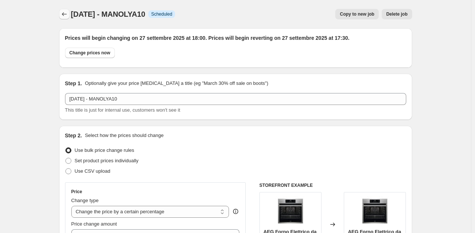
click at [62, 14] on button "Price change jobs" at bounding box center [64, 14] width 10 height 10
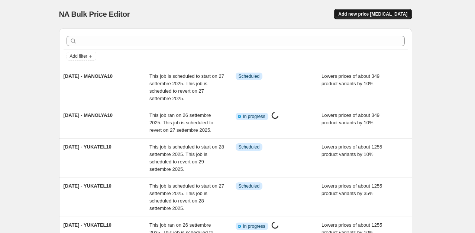
click at [394, 11] on button "Add new price [MEDICAL_DATA]" at bounding box center [373, 14] width 78 height 10
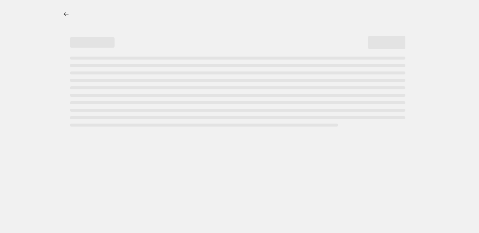
select select "percentage"
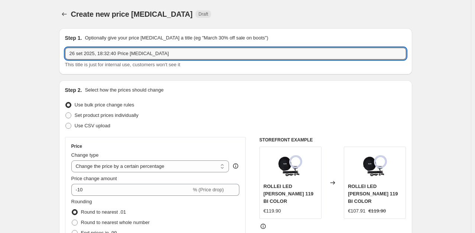
drag, startPoint x: 158, startPoint y: 49, endPoint x: 54, endPoint y: 69, distance: 105.2
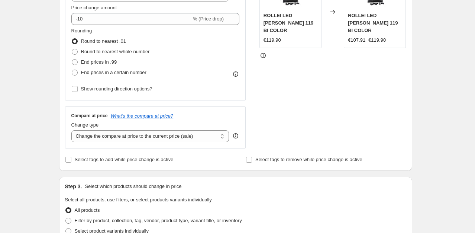
scroll to position [171, 0]
type input "[DATE] - MANOLYA10"
click at [98, 64] on span "End prices in .99" at bounding box center [99, 62] width 36 height 6
click at [72, 59] on input "End prices in .99" at bounding box center [72, 59] width 0 height 0
radio input "true"
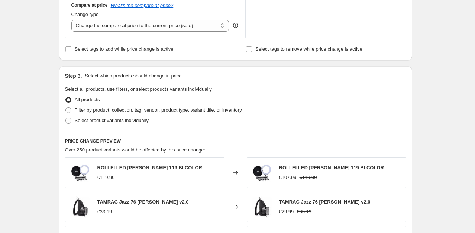
scroll to position [282, 0]
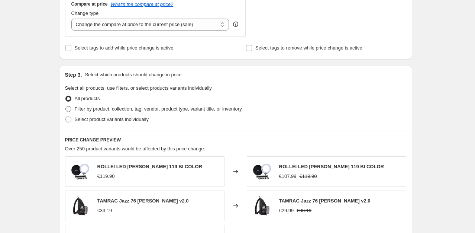
click at [123, 108] on span "Filter by product, collection, tag, vendor, product type, variant title, or inv…" at bounding box center [158, 109] width 167 height 6
click at [66, 106] on input "Filter by product, collection, tag, vendor, product type, variant title, or inv…" at bounding box center [65, 106] width 0 height 0
radio input "true"
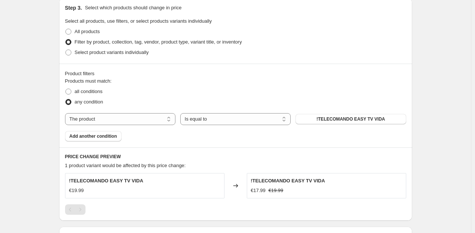
scroll to position [349, 0]
click at [149, 117] on select "The product The product's collection The product's tag The product's vendor The…" at bounding box center [120, 119] width 110 height 12
select select "collection"
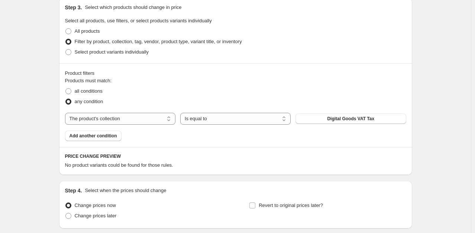
click at [332, 121] on span "Digital Goods VAT Tax" at bounding box center [350, 119] width 47 height 6
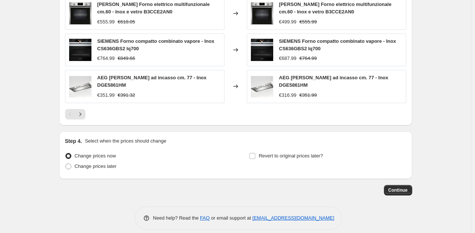
scroll to position [600, 0]
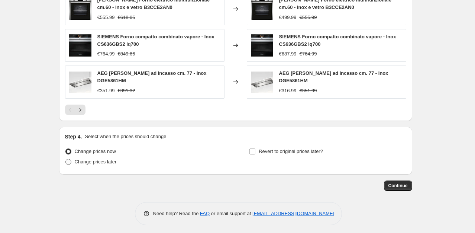
click at [110, 159] on span "Change prices later" at bounding box center [96, 162] width 42 height 6
click at [66, 159] on input "Change prices later" at bounding box center [65, 159] width 0 height 0
radio input "true"
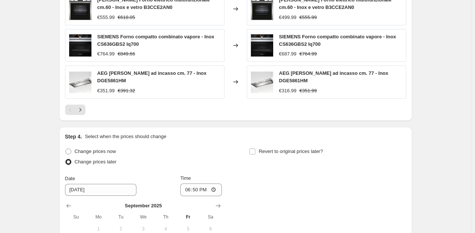
scroll to position [689, 0]
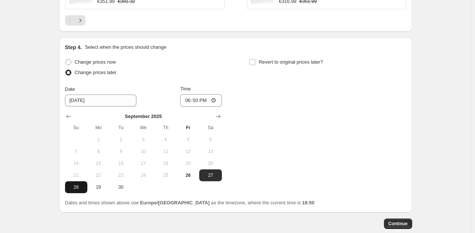
click at [87, 181] on button "28" at bounding box center [76, 187] width 22 height 12
type input "[DATE]"
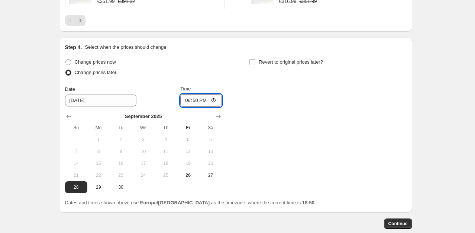
click at [201, 95] on input "18:50" at bounding box center [201, 100] width 42 height 13
type input "18:00"
click at [254, 59] on input "Revert to original prices later?" at bounding box center [252, 62] width 6 height 6
checkbox input "true"
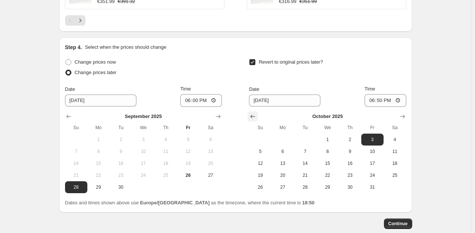
click at [255, 114] on icon "Show previous month, September 2025" at bounding box center [252, 116] width 5 height 4
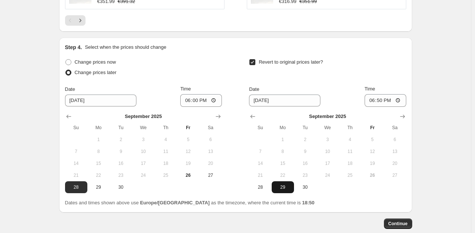
click at [281, 184] on span "29" at bounding box center [283, 187] width 16 height 6
type input "[DATE]"
click at [384, 96] on input "18:50" at bounding box center [385, 100] width 42 height 13
type input "11:00"
click at [400, 222] on span "Continue" at bounding box center [397, 223] width 19 height 6
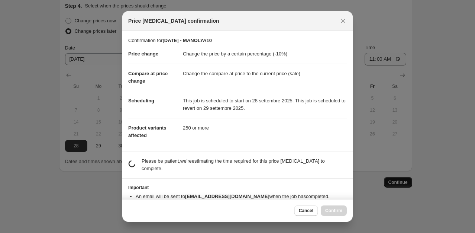
scroll to position [0, 0]
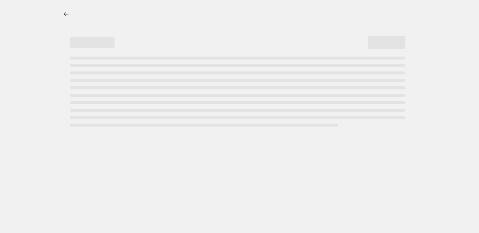
select select "percentage"
select select "collection"
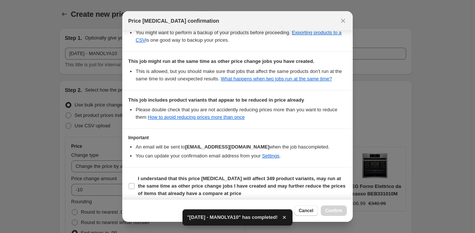
scroll to position [163, 0]
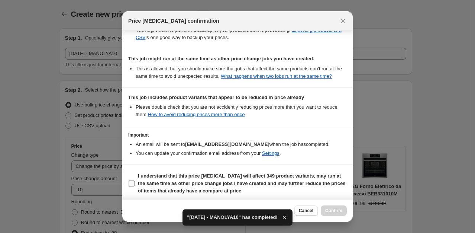
click at [184, 173] on b "I understand that this price [MEDICAL_DATA] will affect 349 product variants, m…" at bounding box center [241, 183] width 207 height 20
click at [134, 180] on input "I understand that this price [MEDICAL_DATA] will affect 349 product variants, m…" at bounding box center [132, 183] width 6 height 6
checkbox input "true"
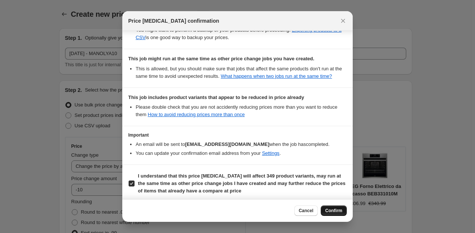
click at [335, 211] on span "Confirm" at bounding box center [333, 210] width 17 height 6
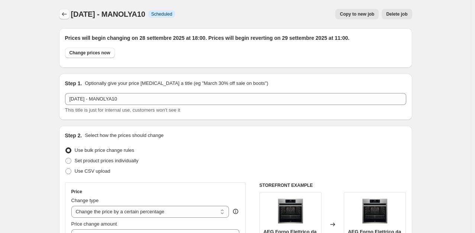
click at [63, 12] on icon "Price change jobs" at bounding box center [64, 13] width 7 height 7
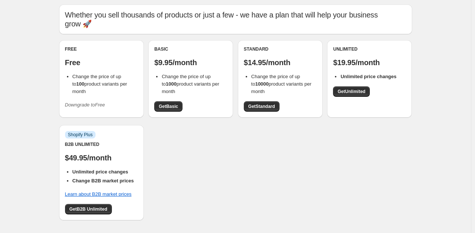
scroll to position [20, 0]
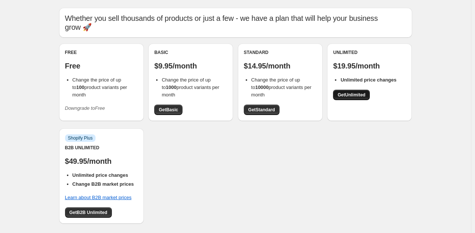
click at [346, 94] on span "Get Unlimited" at bounding box center [351, 95] width 28 height 6
